Goal: Information Seeking & Learning: Check status

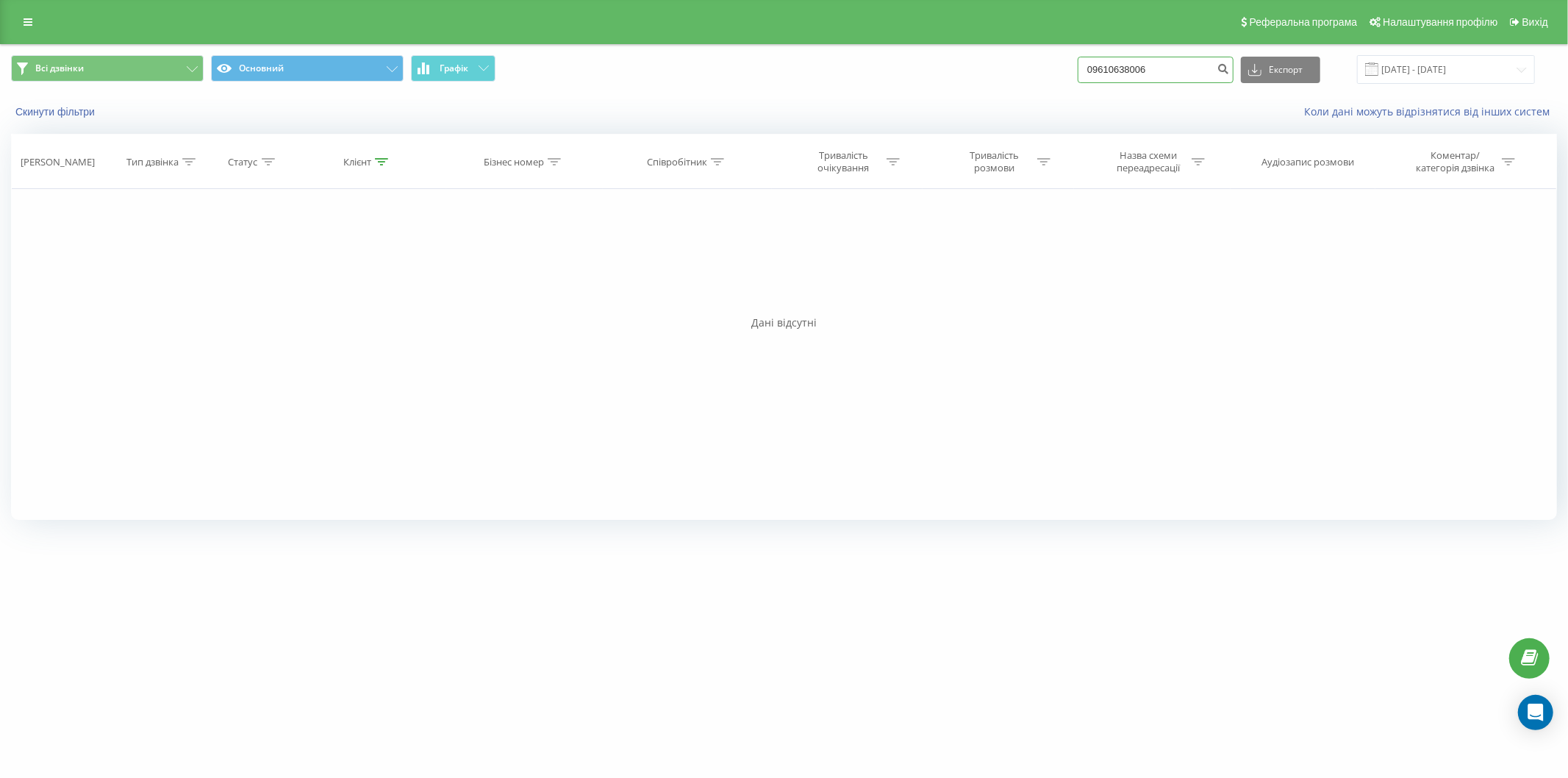
drag, startPoint x: 1182, startPoint y: 69, endPoint x: 1050, endPoint y: 63, distance: 132.1
click at [1050, 63] on div "Всі дзвінки Основний Графік 09610638006 Експорт .csv .xls .xlsx 22.06.2025 - 22…" at bounding box center [784, 69] width 1546 height 29
paste input "0962507206"
type input "0962507206"
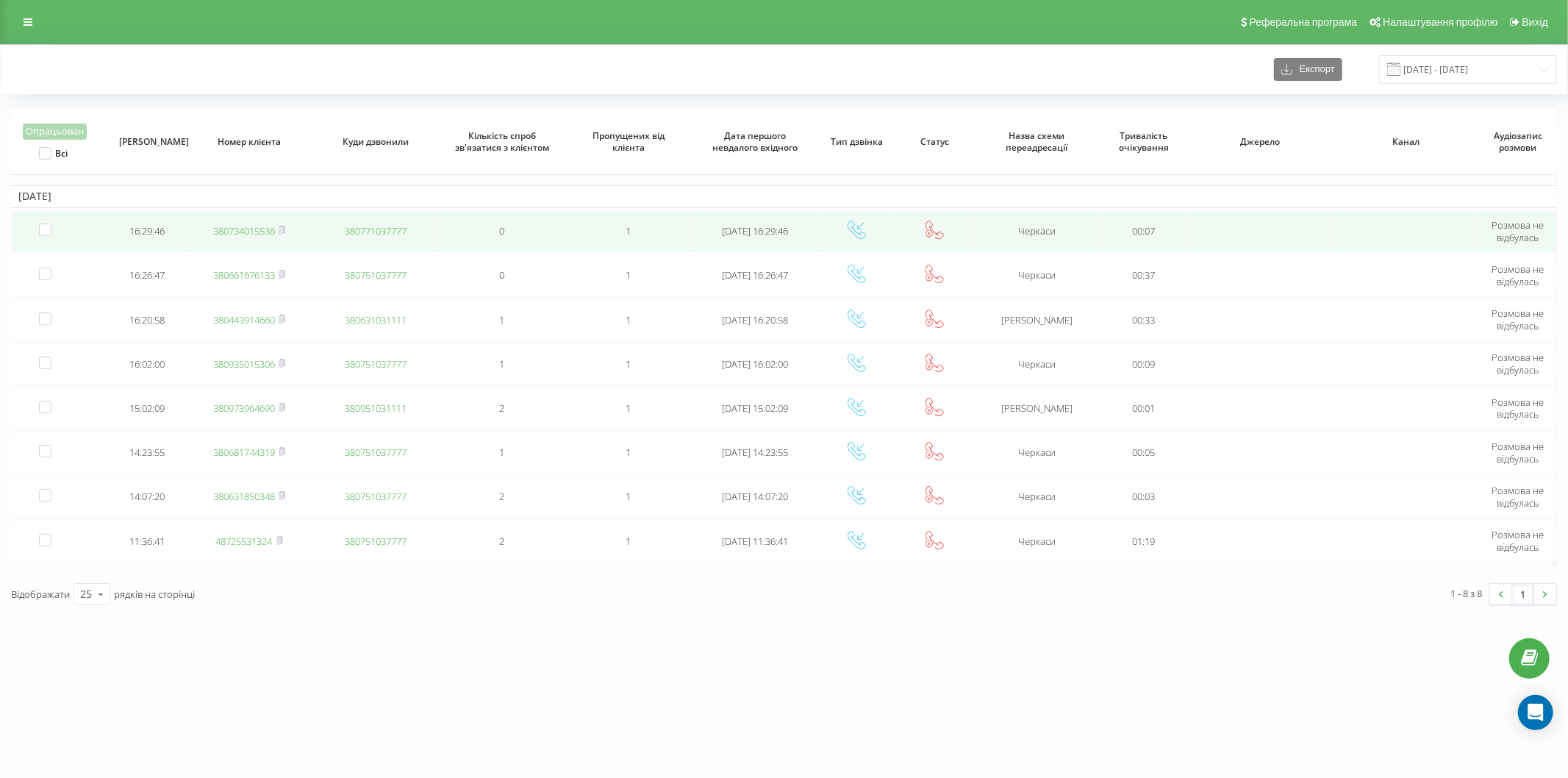
click at [252, 228] on link "380734015536" at bounding box center [244, 230] width 62 height 13
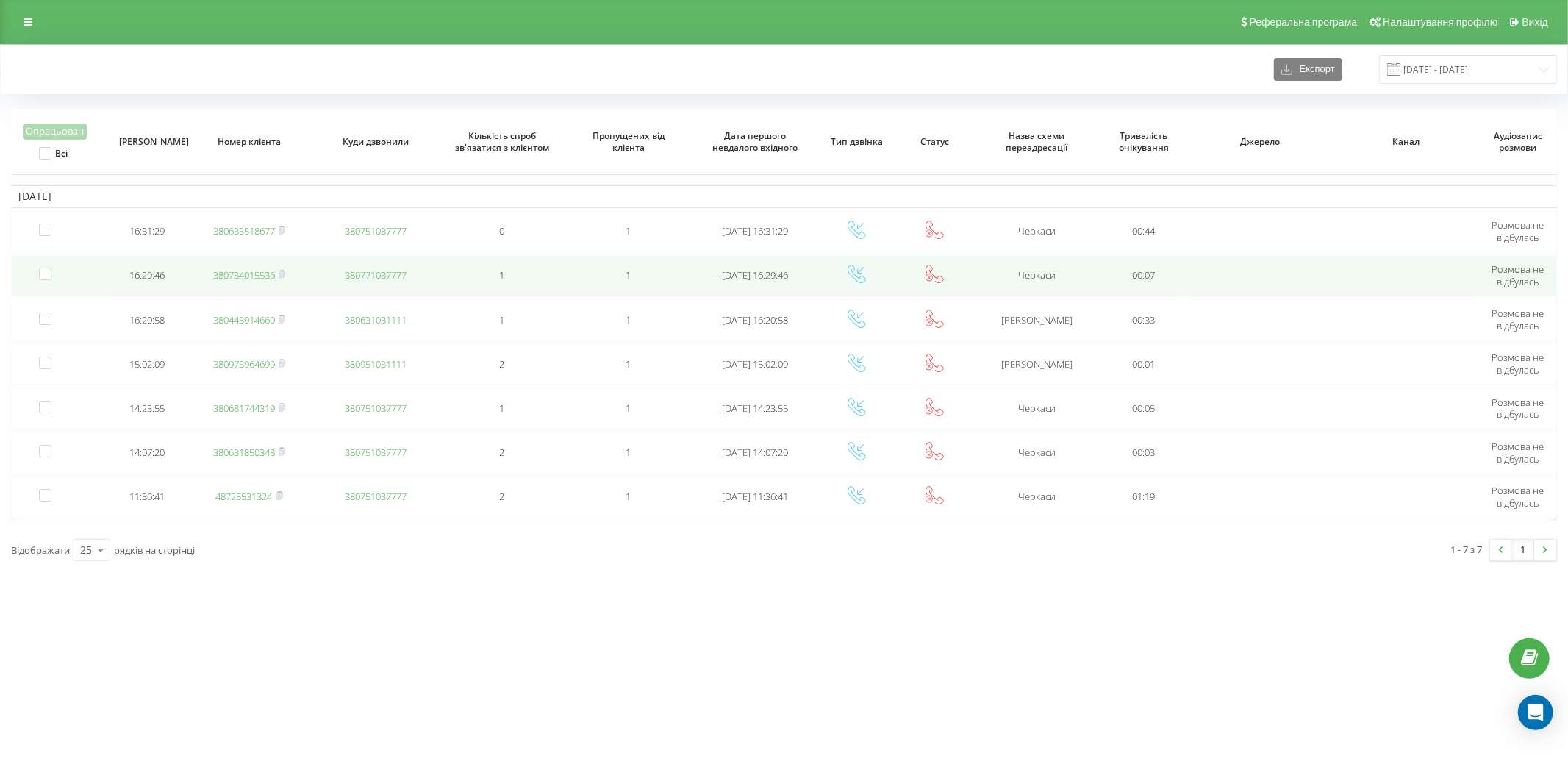
click at [248, 275] on link "380734015536" at bounding box center [244, 275] width 62 height 13
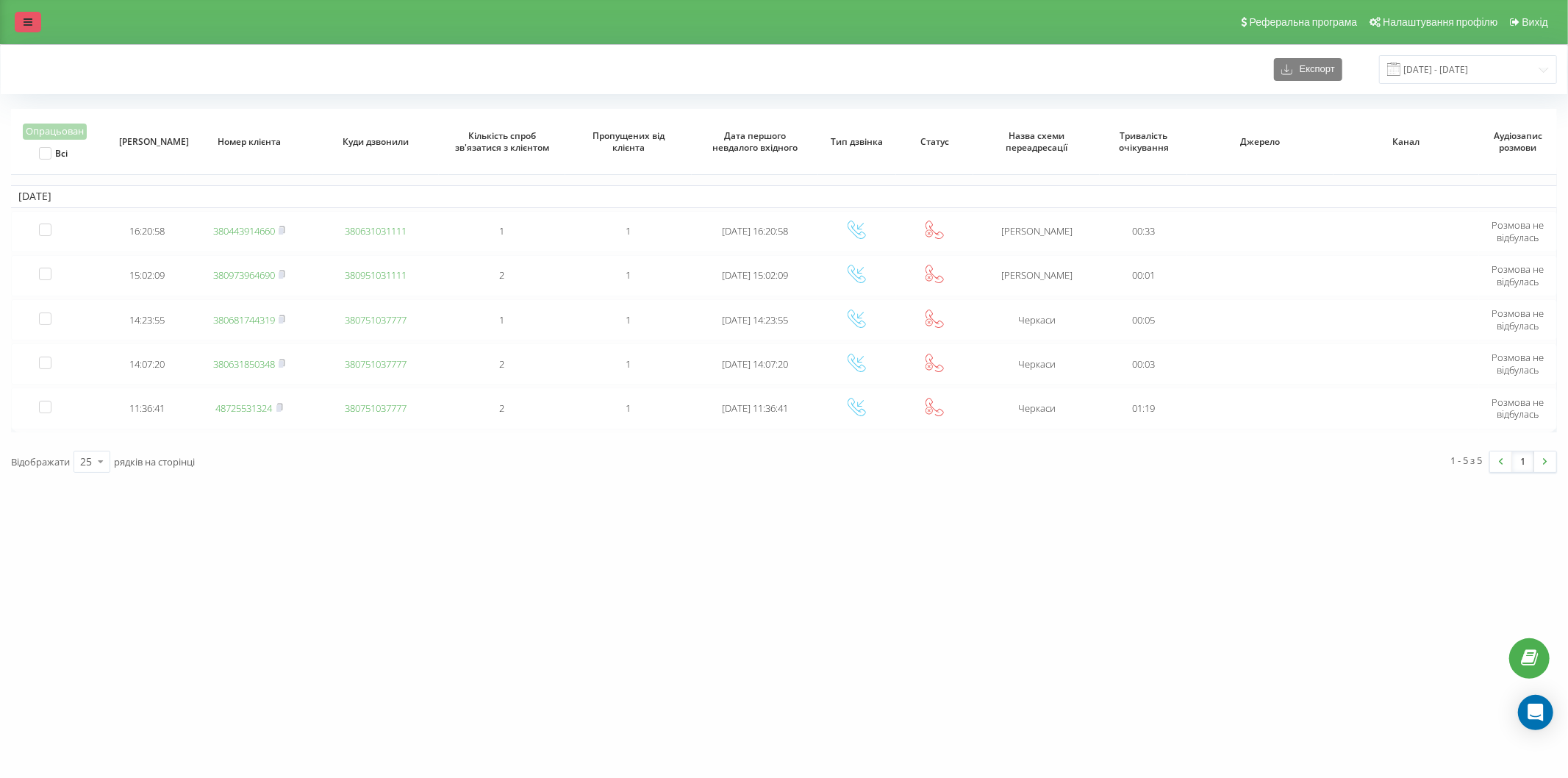
click at [40, 25] on link at bounding box center [28, 21] width 26 height 20
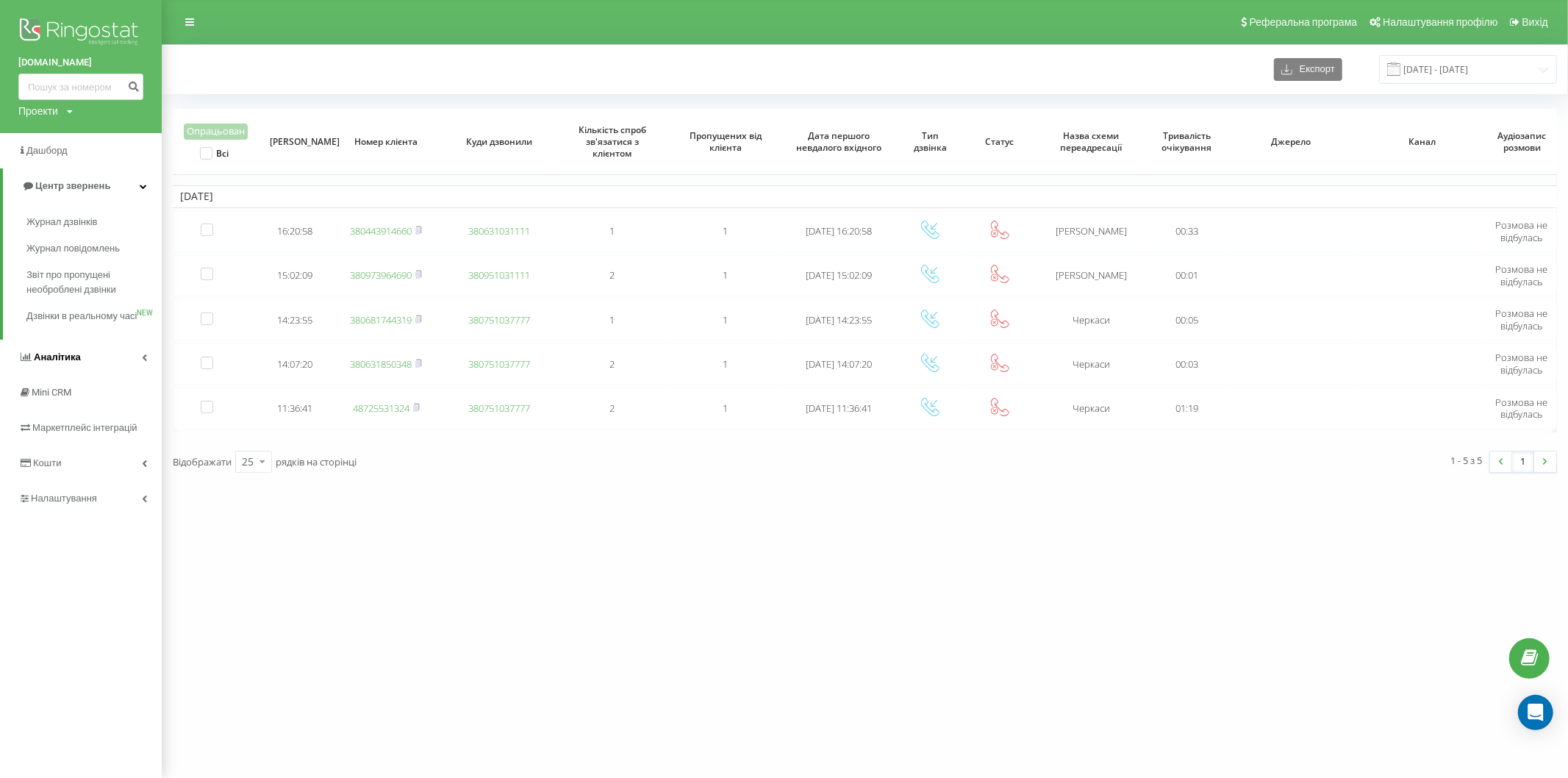
click at [68, 363] on span "Аналiтика" at bounding box center [57, 356] width 47 height 11
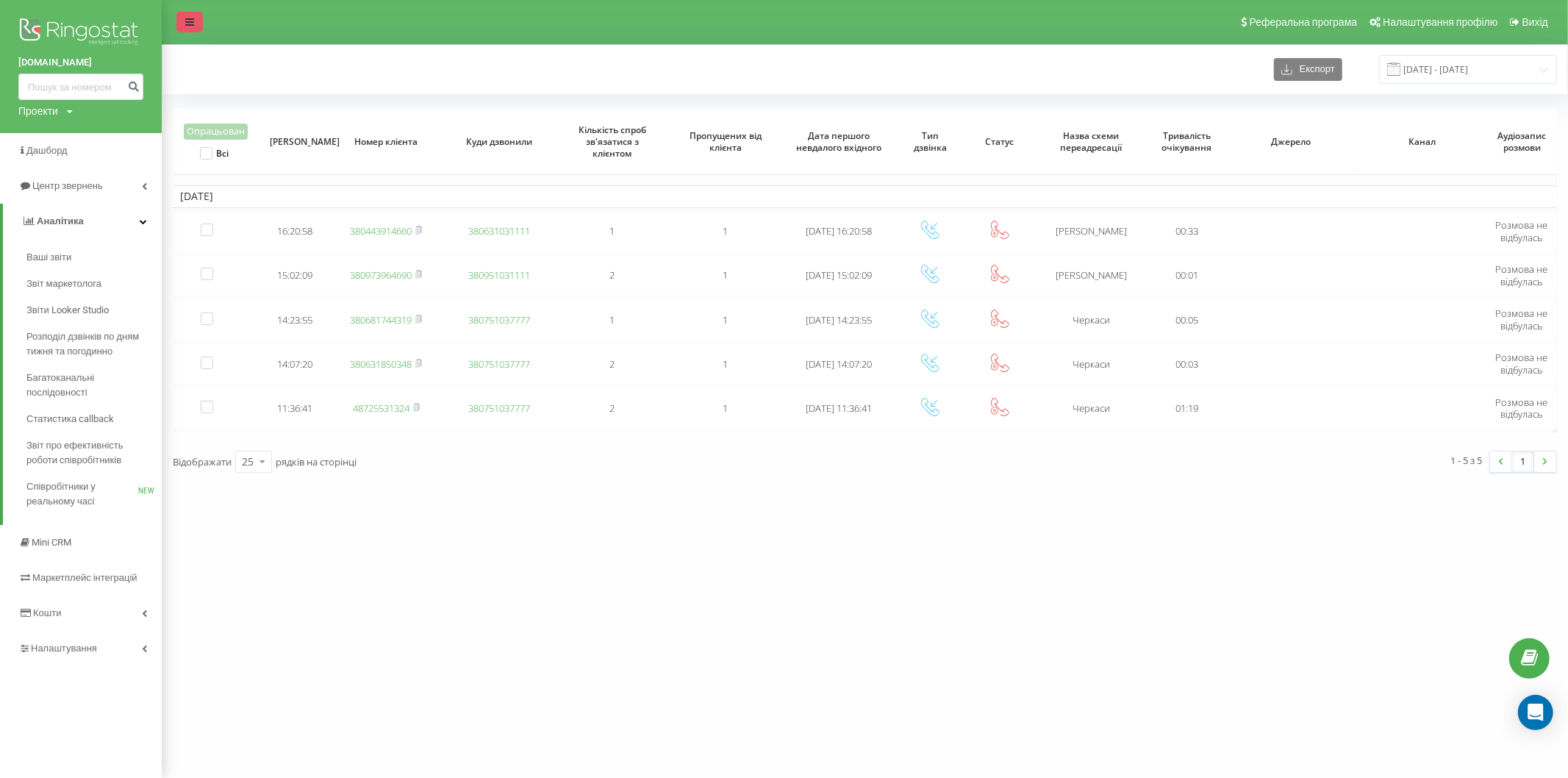
click at [194, 19] on icon at bounding box center [190, 22] width 9 height 11
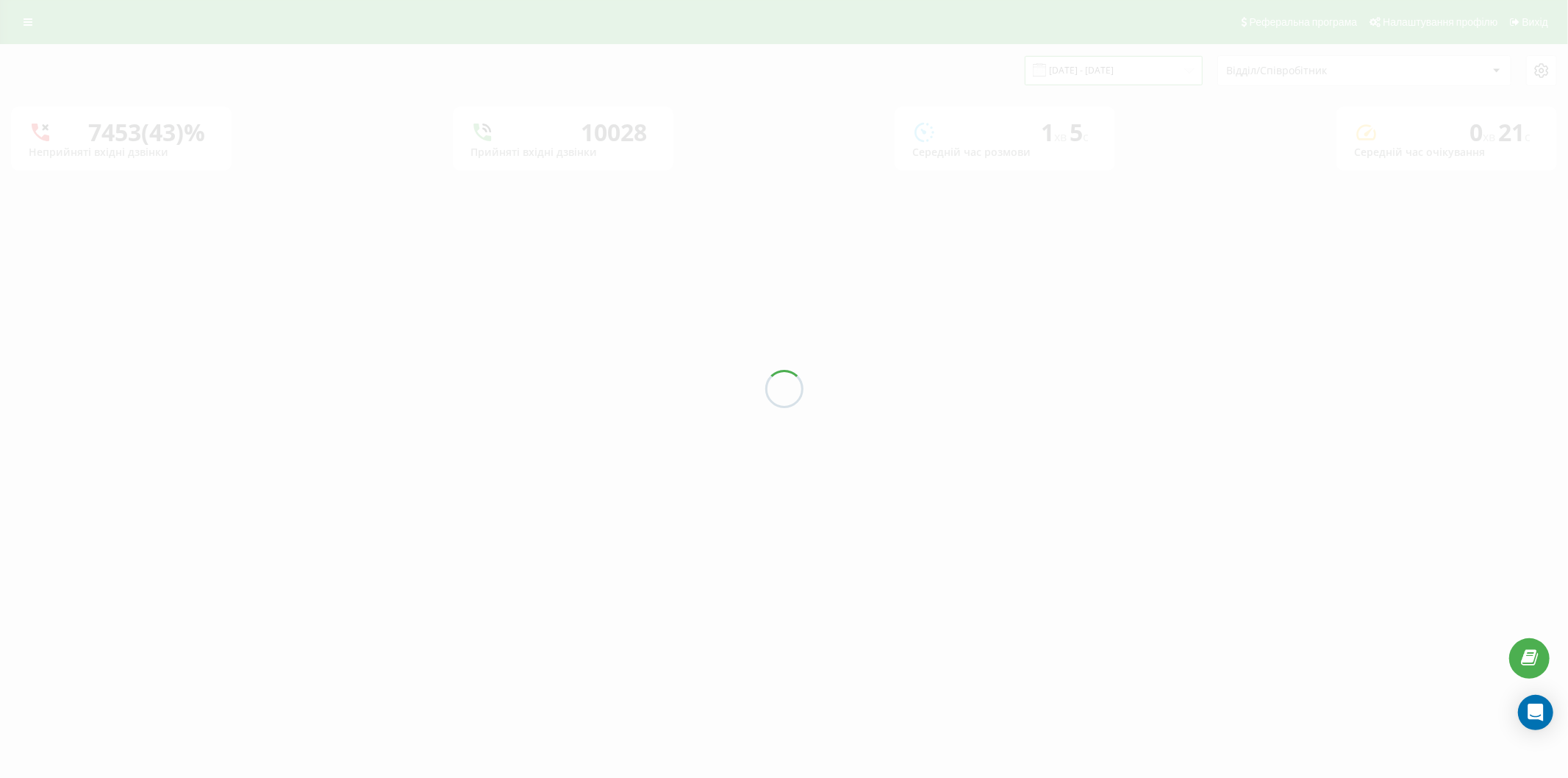
click at [1081, 71] on input "22.08.2025 - 22.09.2025" at bounding box center [1114, 69] width 178 height 29
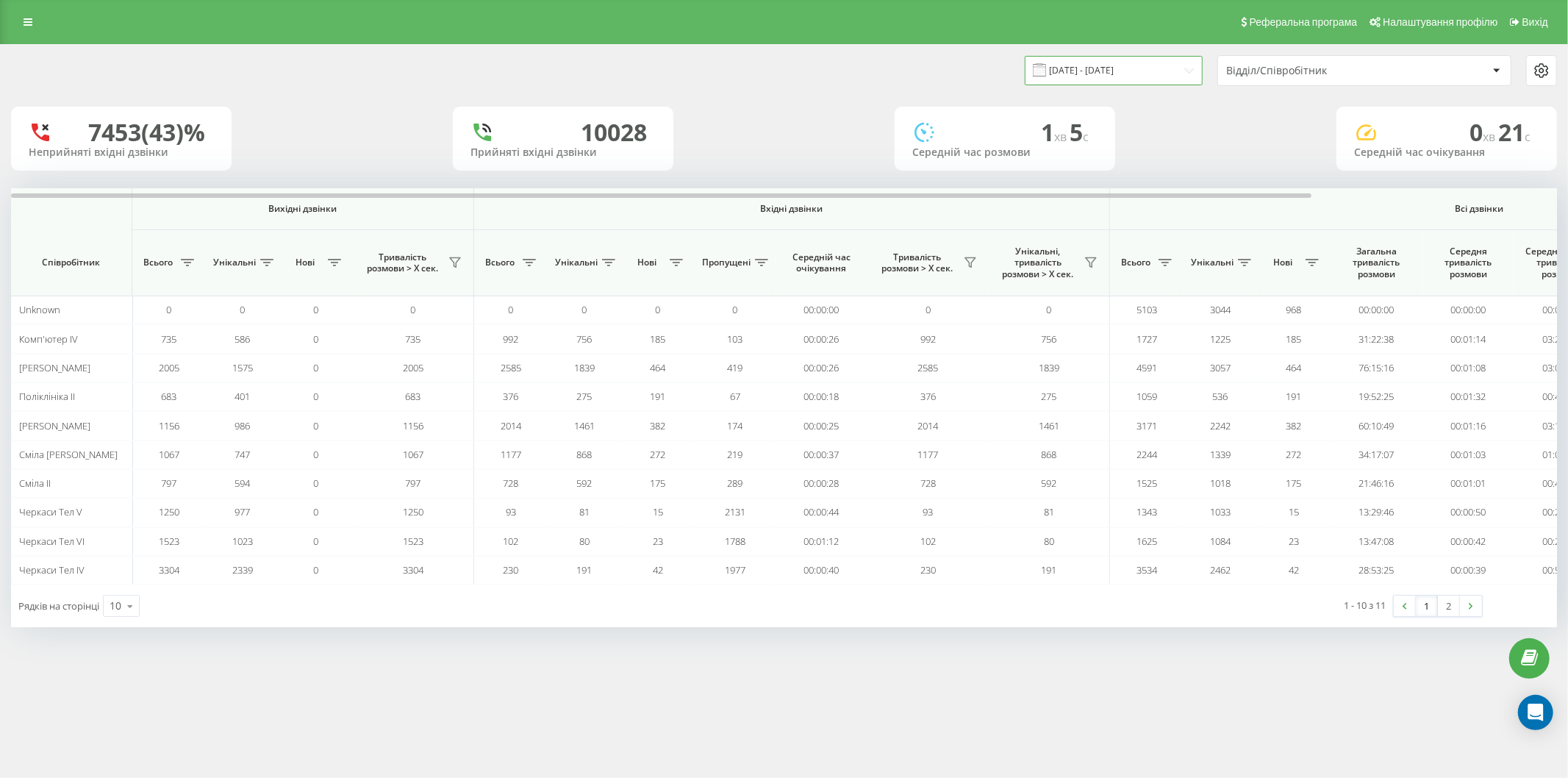
click at [1081, 71] on input "22.08.2025 - 22.09.2025" at bounding box center [1114, 69] width 178 height 29
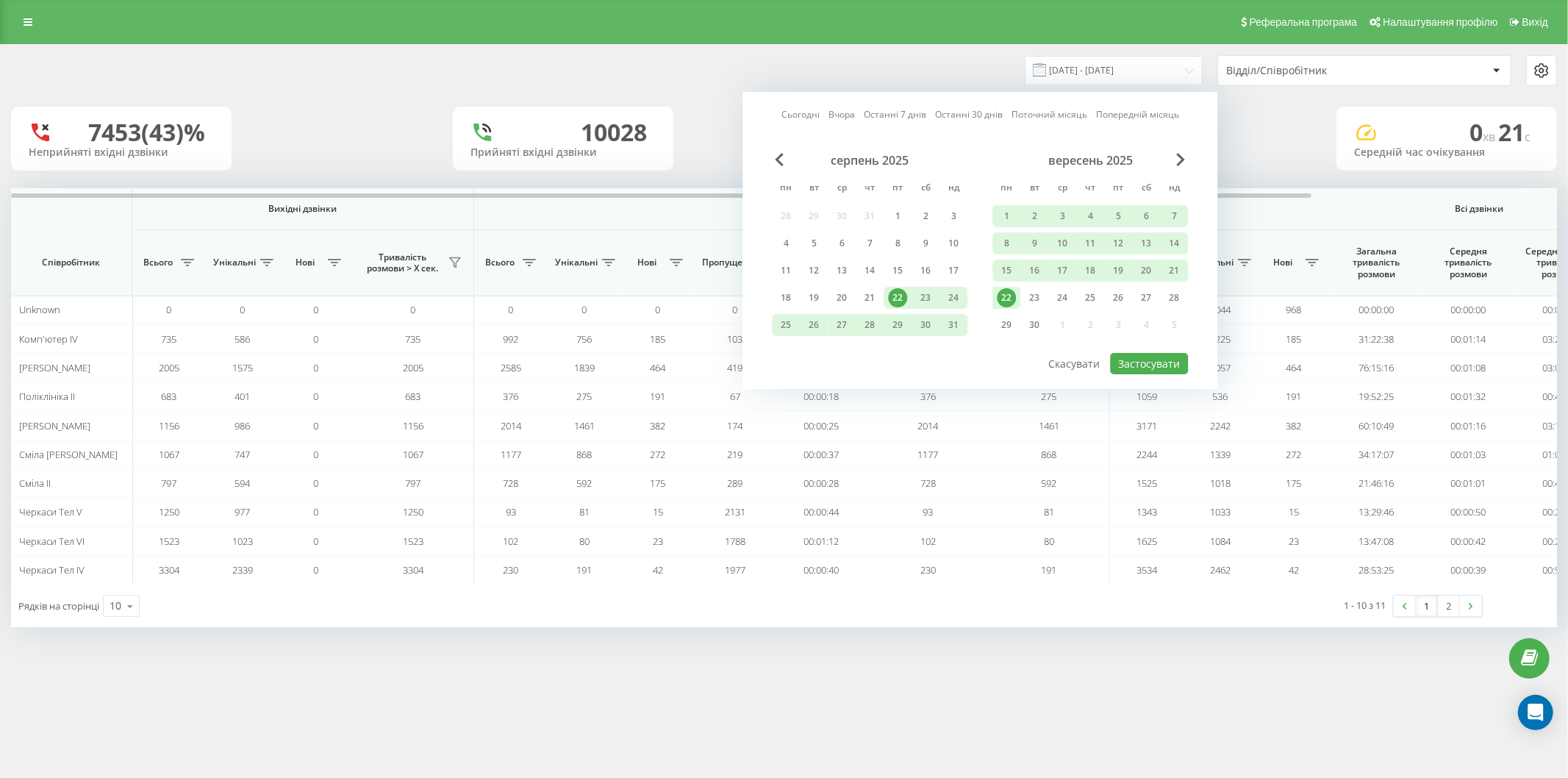
click at [1003, 294] on div "22" at bounding box center [1006, 297] width 19 height 19
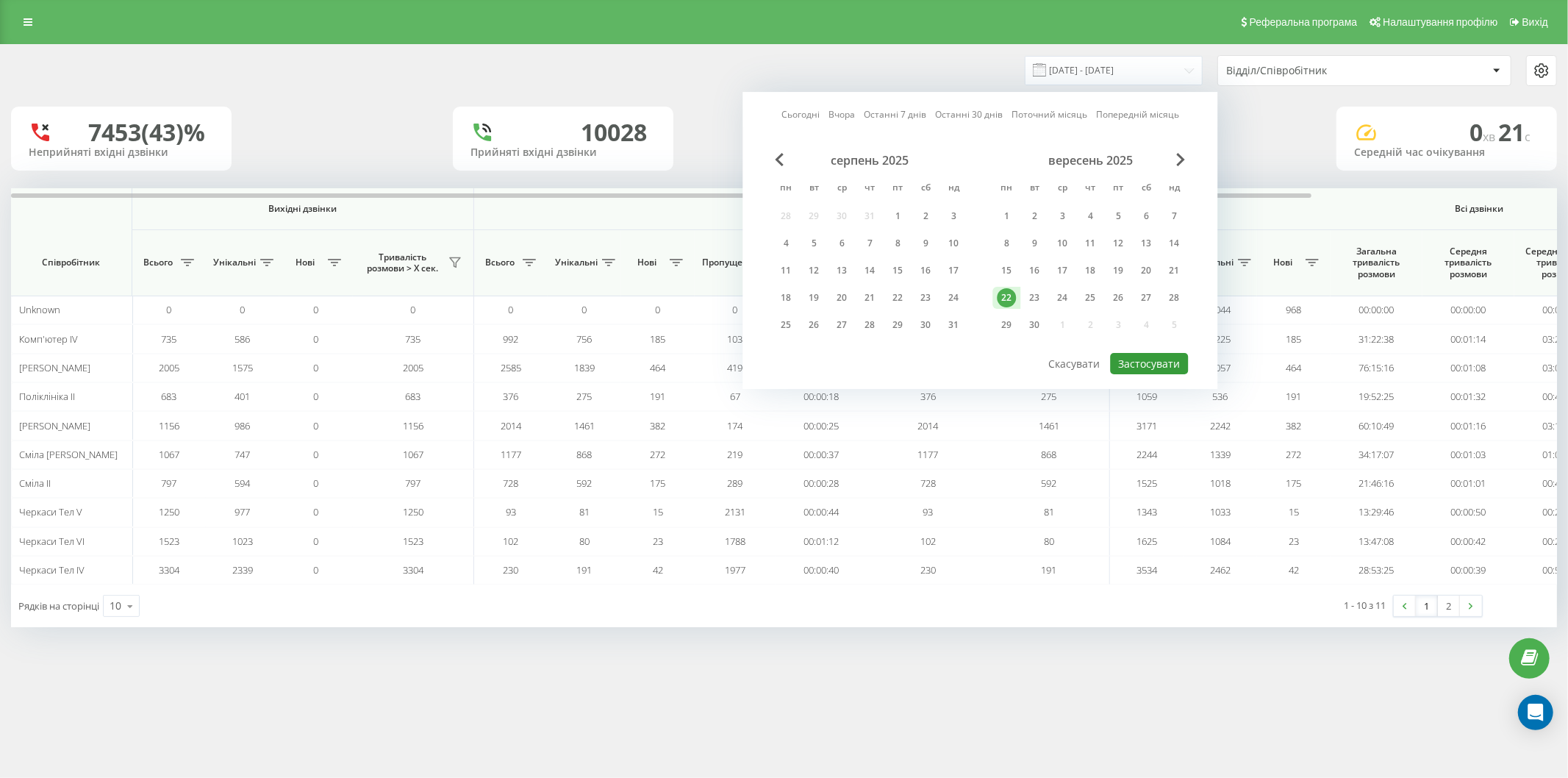
click at [1165, 353] on button "Застосувати" at bounding box center [1149, 364] width 78 height 21
type input "[DATE] - [DATE]"
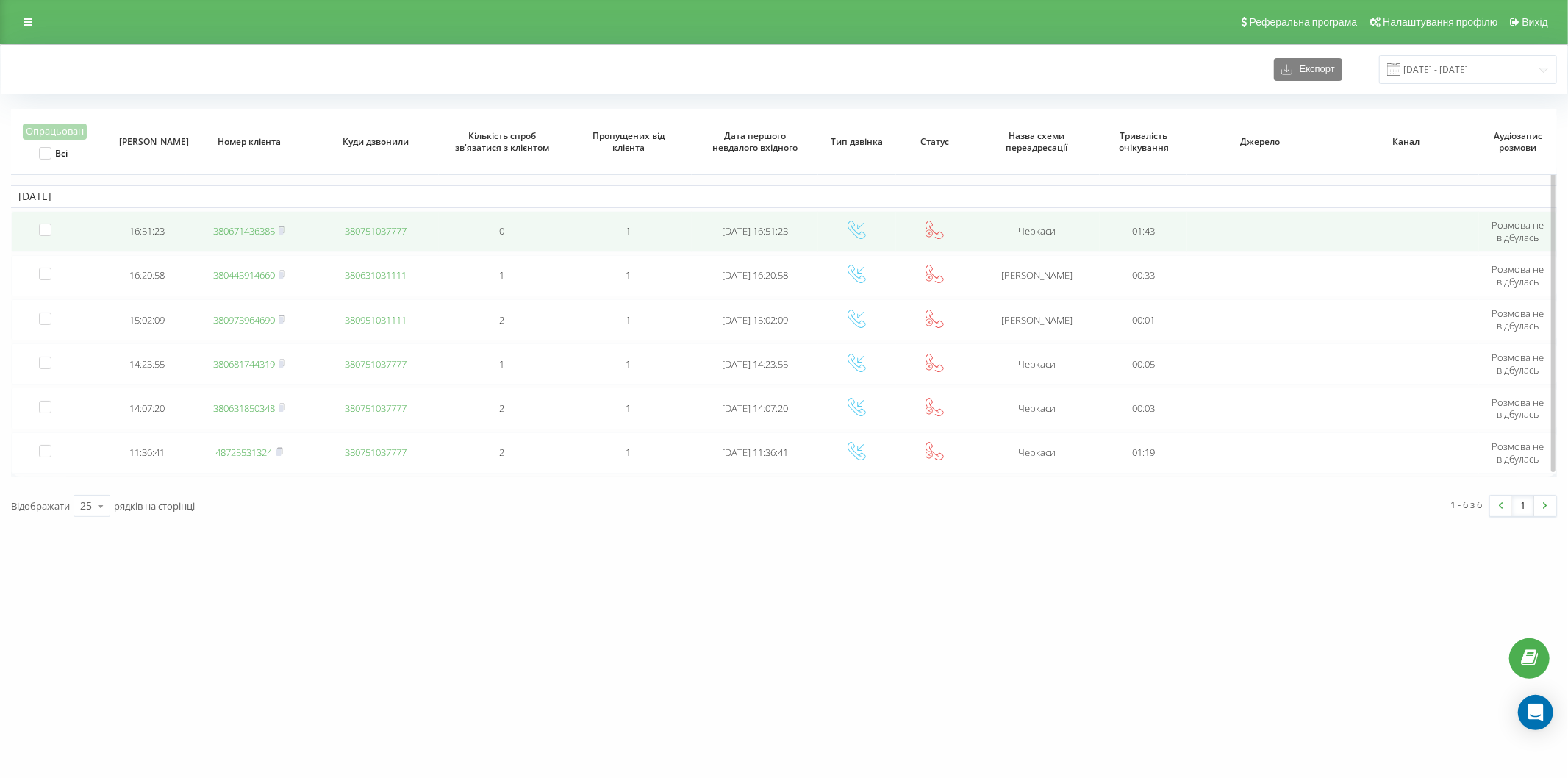
click at [235, 229] on link "380671436385" at bounding box center [244, 230] width 62 height 13
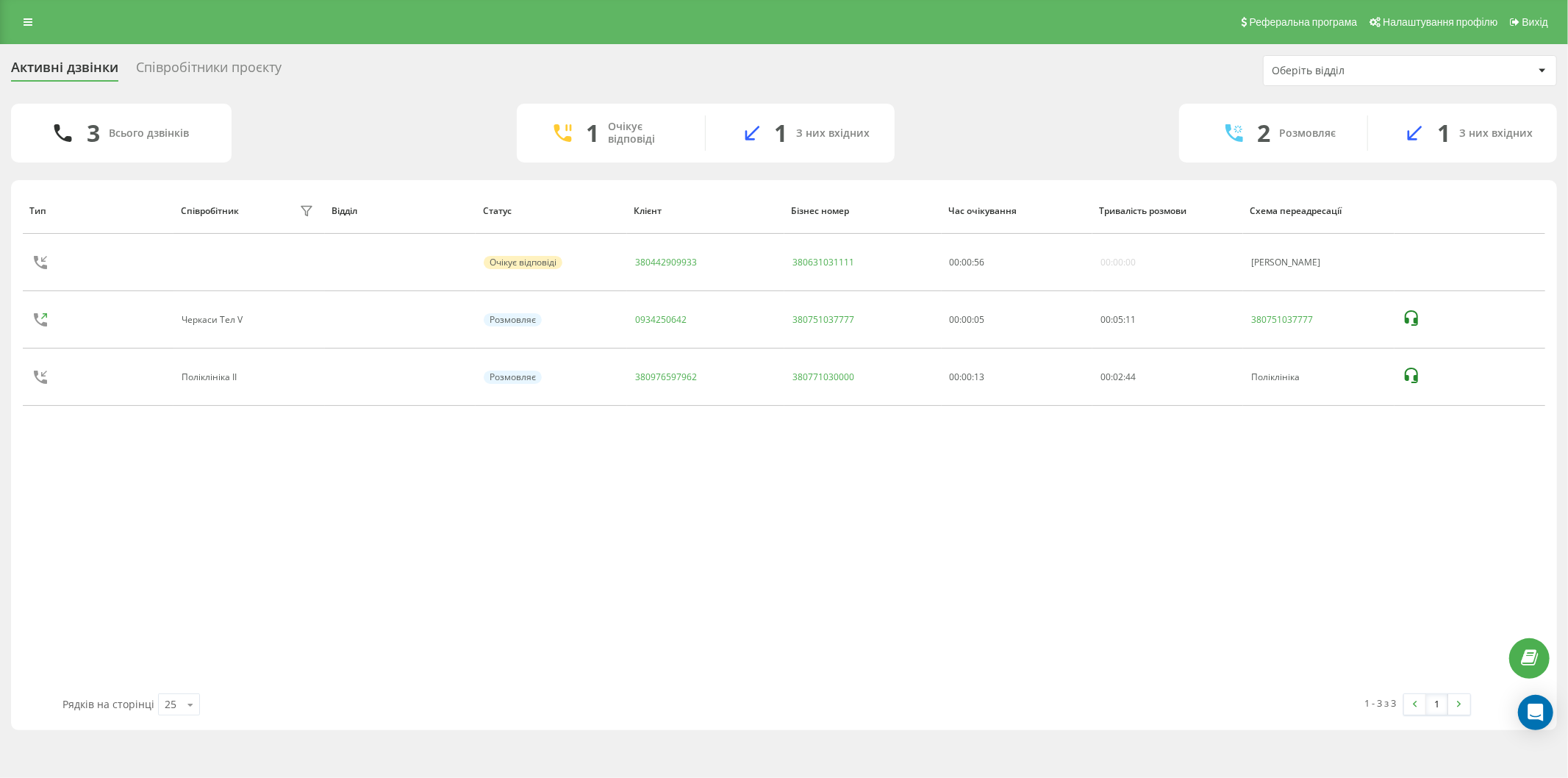
drag, startPoint x: 730, startPoint y: 811, endPoint x: 0, endPoint y: 811, distance: 730.0
click at [0, 777] on html "vashlikar.ck.ua Проекти vashlikar.ck.ua Дашборд Центр звернень Журнал дзвінків …" at bounding box center [784, 389] width 1568 height 778
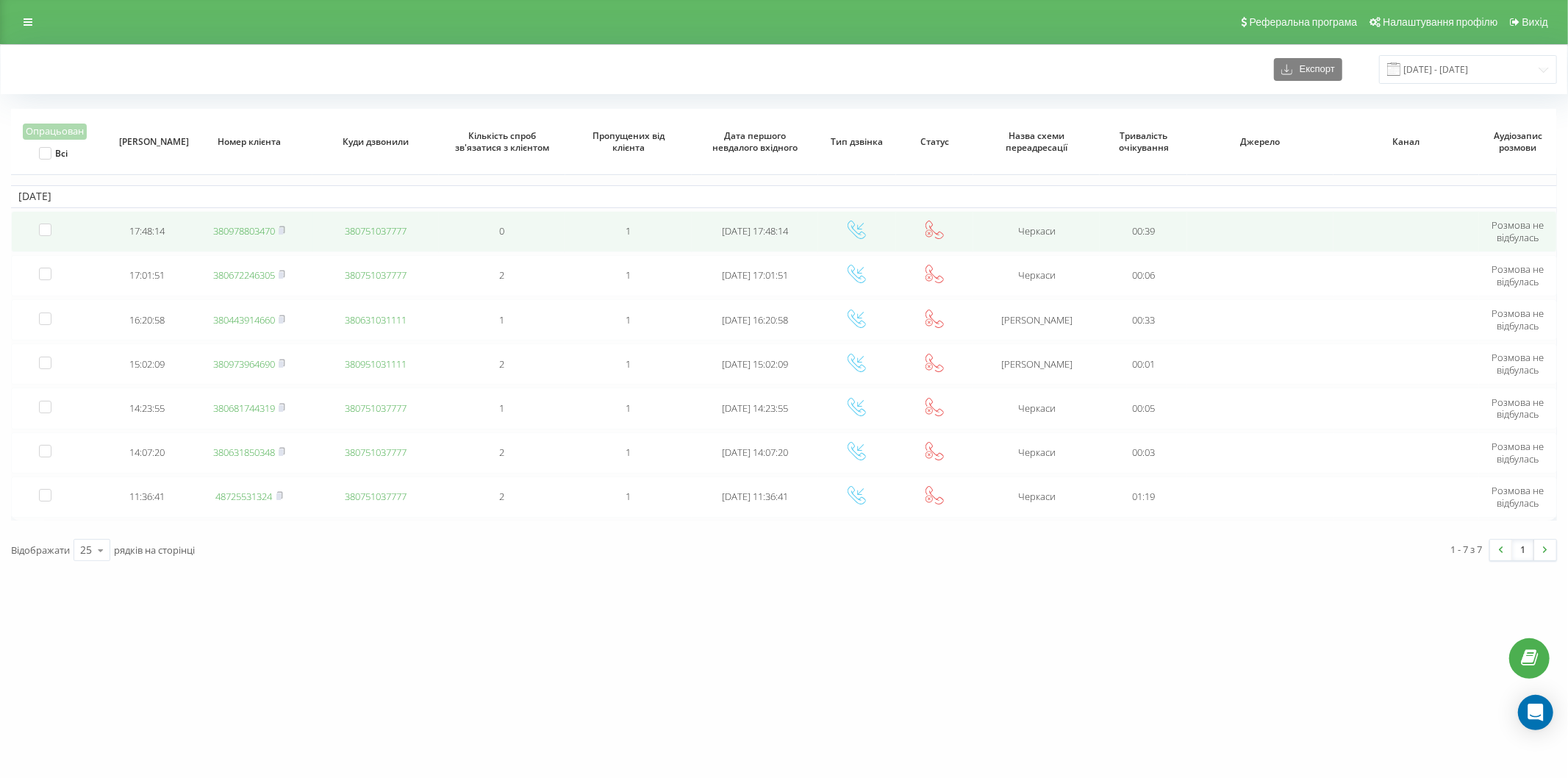
click at [248, 233] on link "380978803470" at bounding box center [244, 230] width 62 height 13
click at [263, 232] on link "380634885481" at bounding box center [244, 230] width 62 height 13
click at [266, 229] on link "380730738386" at bounding box center [244, 230] width 62 height 13
